Goal: Find specific page/section: Find specific page/section

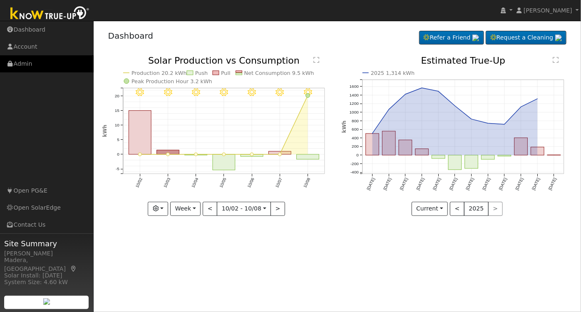
click at [25, 71] on link "Admin" at bounding box center [47, 63] width 94 height 17
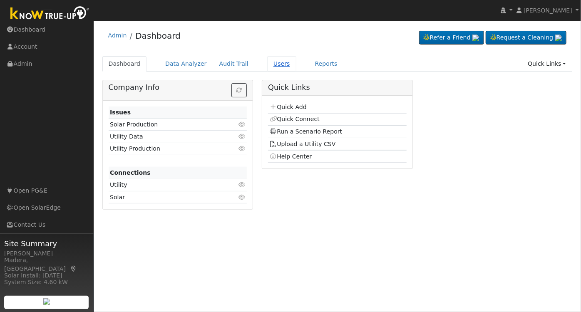
click at [270, 67] on link "Users" at bounding box center [281, 63] width 29 height 15
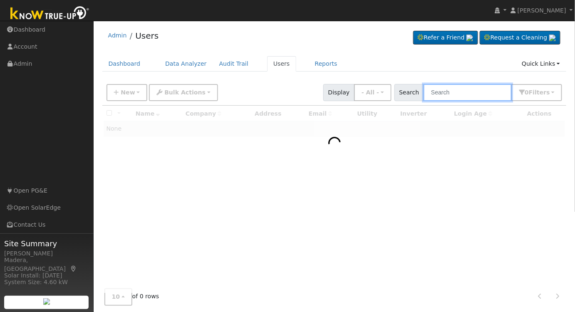
click at [483, 94] on input "text" at bounding box center [467, 92] width 88 height 17
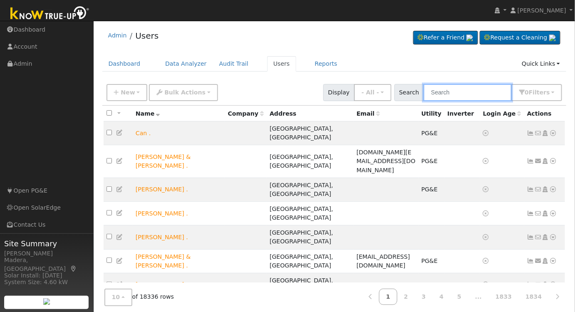
type input "x"
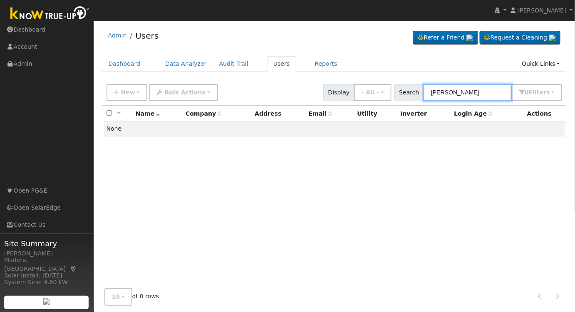
type input "scott slaven"
click at [294, 78] on div "Dashboard Data Analyzer Audit Trail Users Reports Quick Links Quick Add Quick C…" at bounding box center [334, 68] width 464 height 24
drag, startPoint x: 481, startPoint y: 91, endPoint x: 356, endPoint y: 73, distance: 126.5
click at [369, 78] on div "Admin Users Refer a Friend Request a Cleaning" at bounding box center [334, 174] width 473 height 298
